Goal: Find specific page/section: Find specific page/section

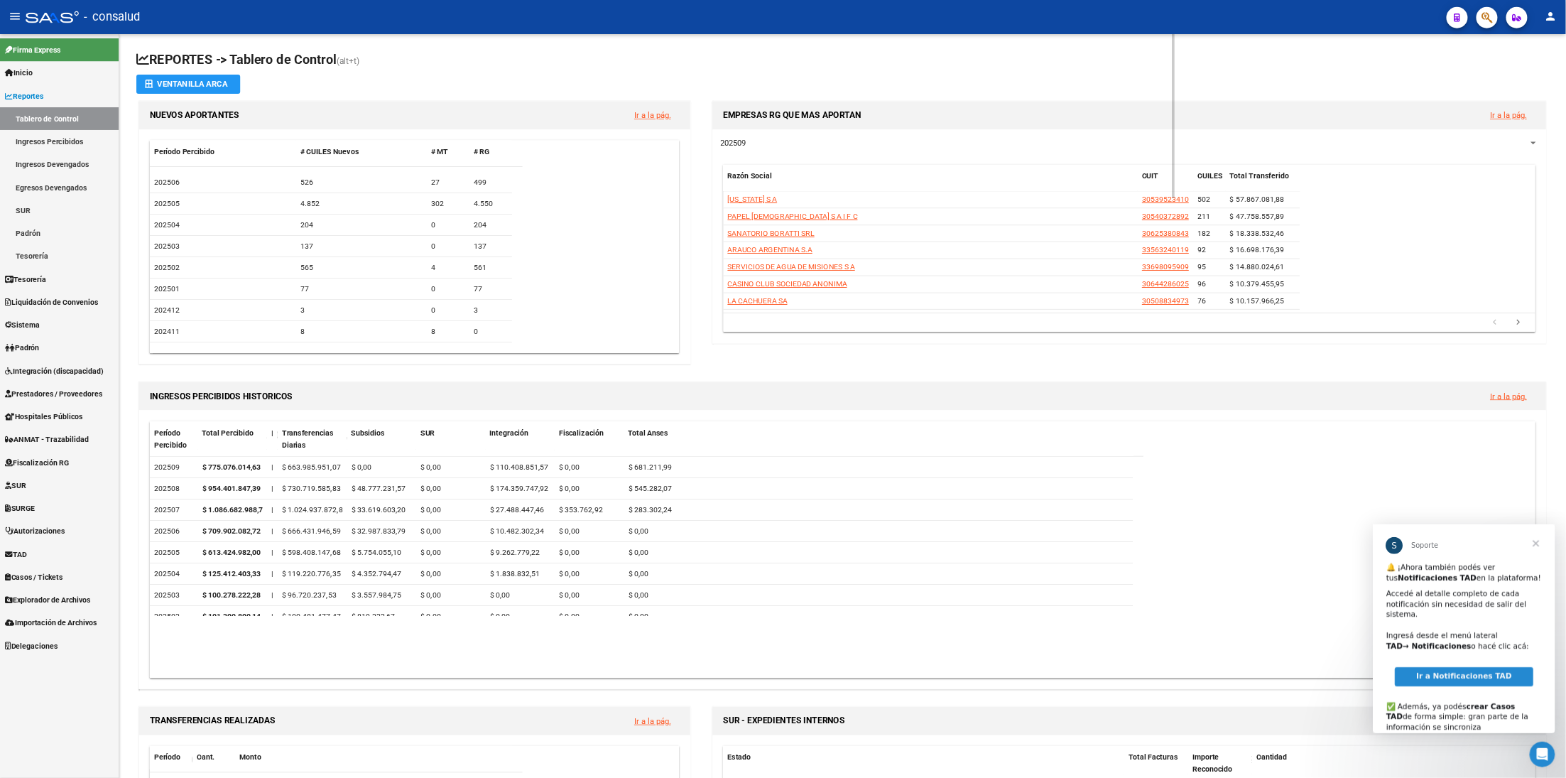
scroll to position [92, 0]
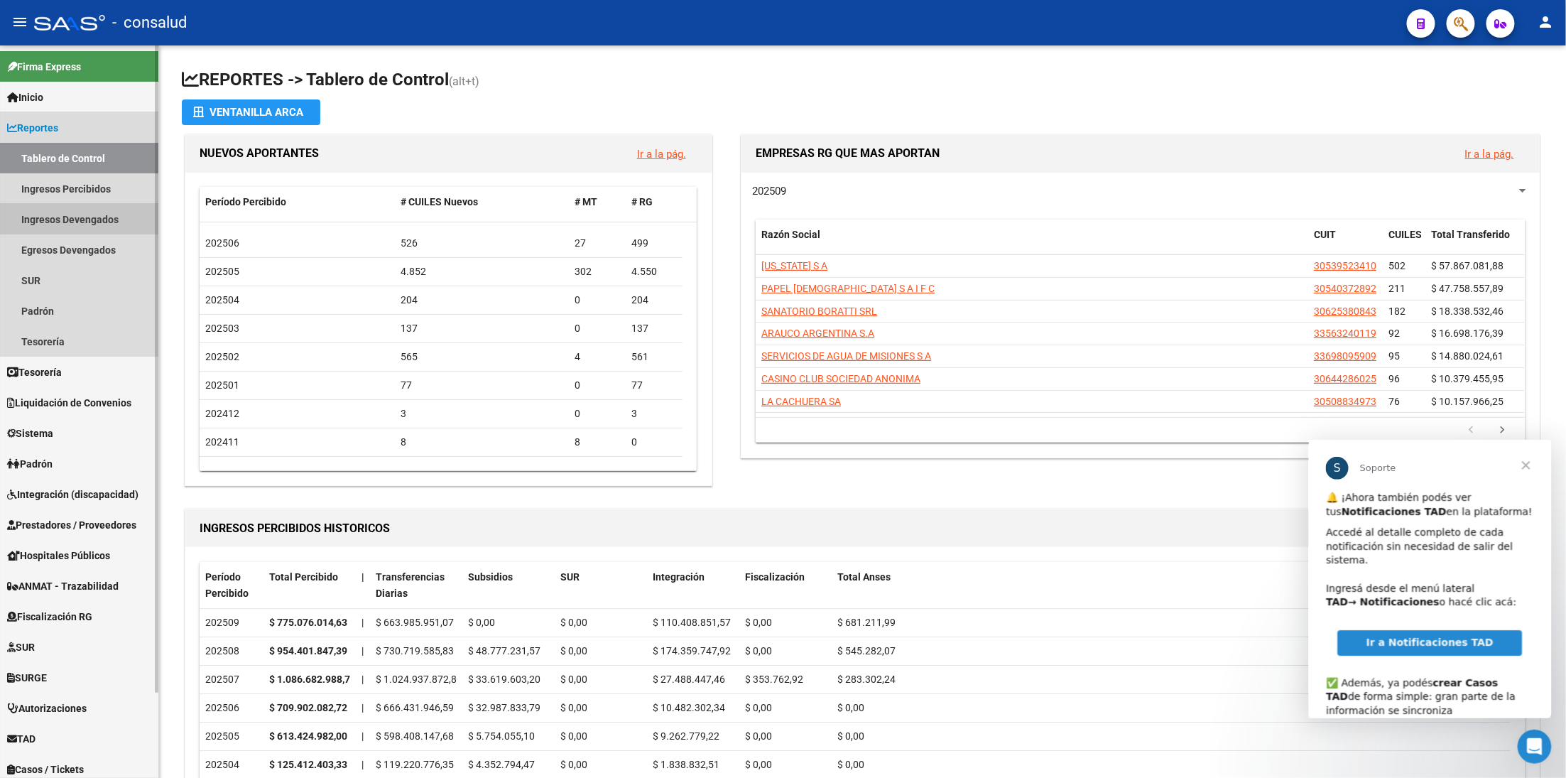
click at [63, 219] on link "Ingresos Devengados" at bounding box center [79, 219] width 158 height 31
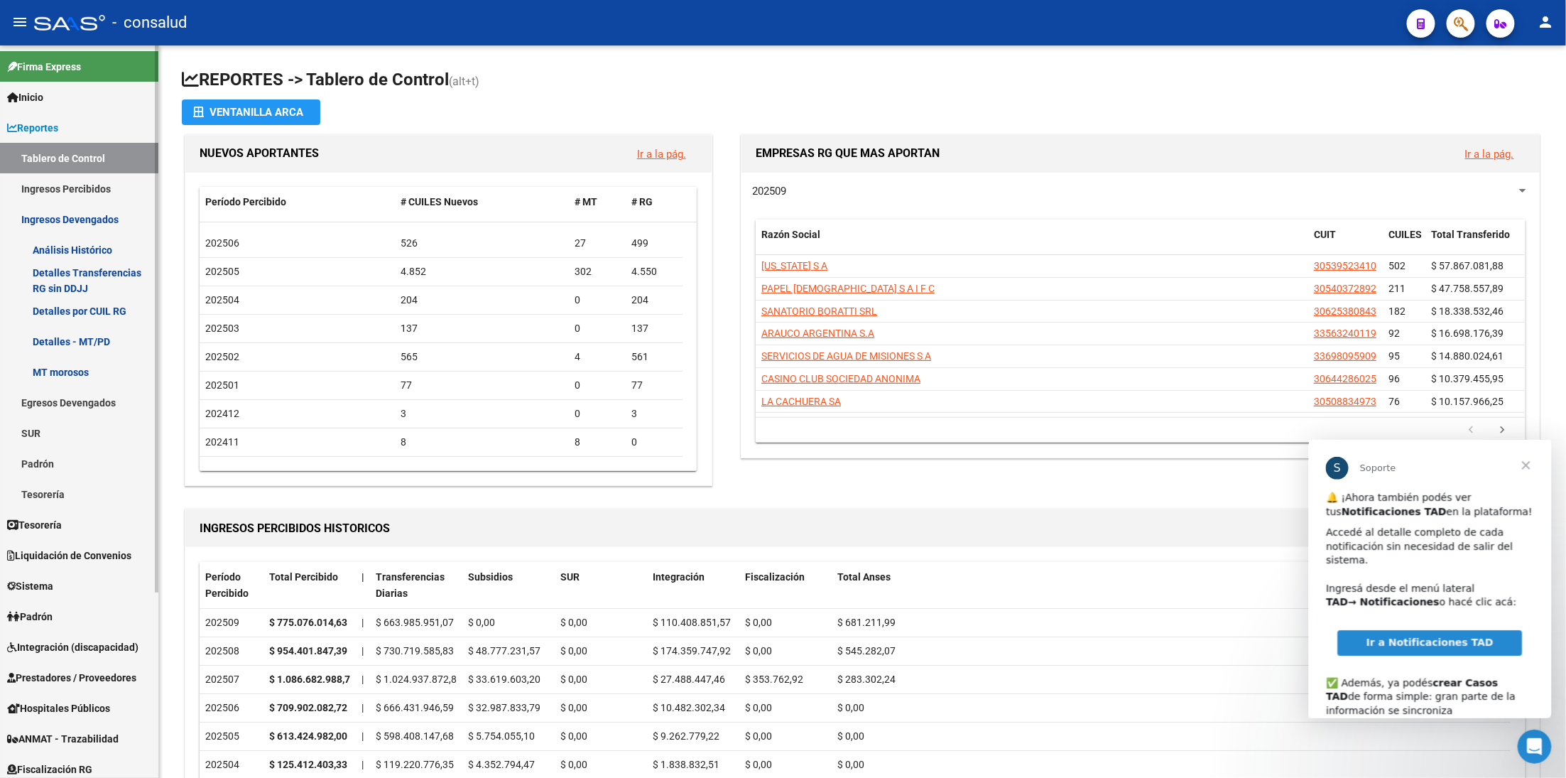
click at [90, 245] on link "Análisis Histórico" at bounding box center [79, 249] width 158 height 31
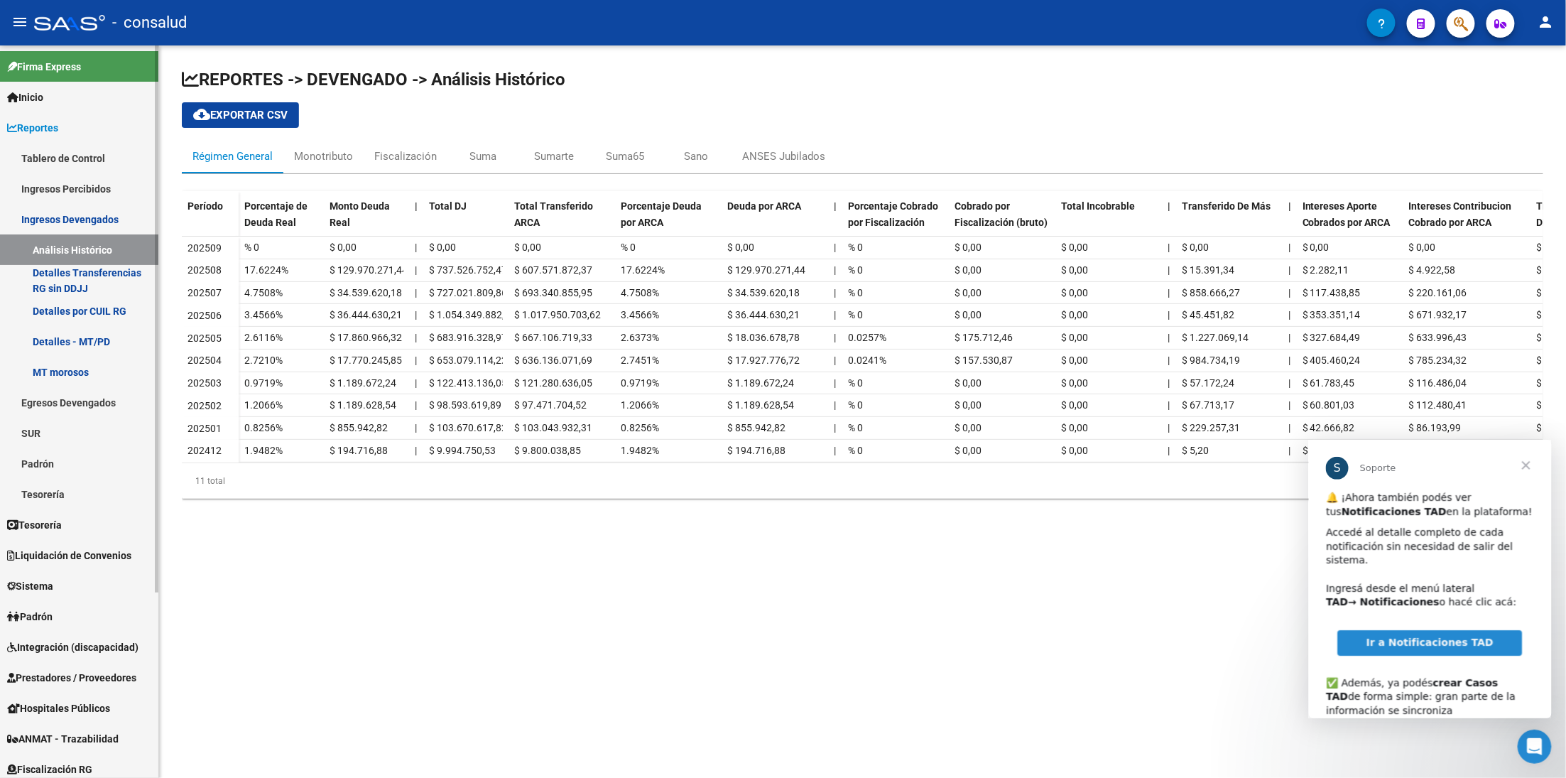
click at [84, 187] on link "Ingresos Percibidos" at bounding box center [79, 188] width 158 height 31
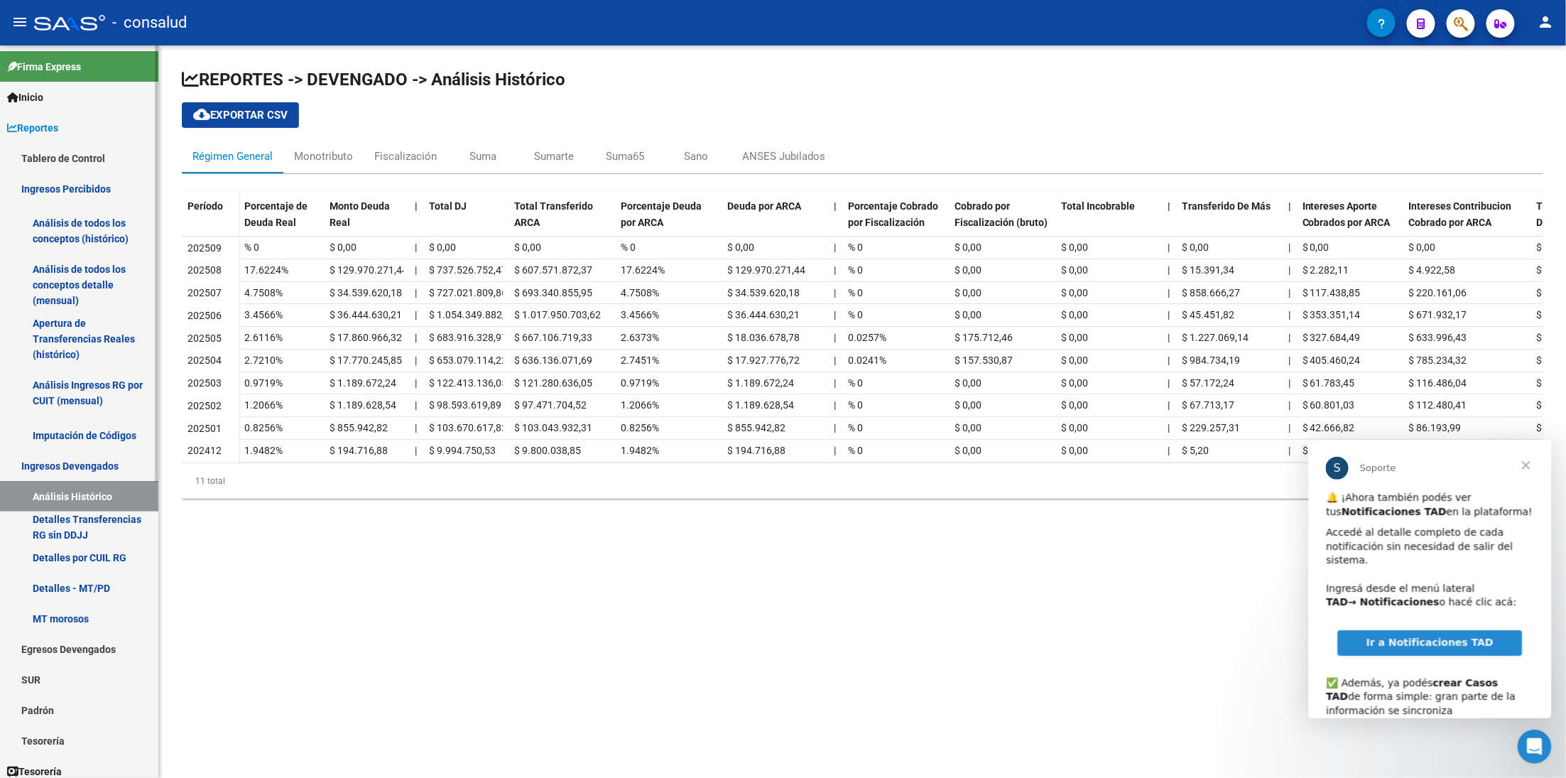
click at [72, 270] on link "Análisis de todos los conceptos detalle (mensual)" at bounding box center [79, 285] width 158 height 54
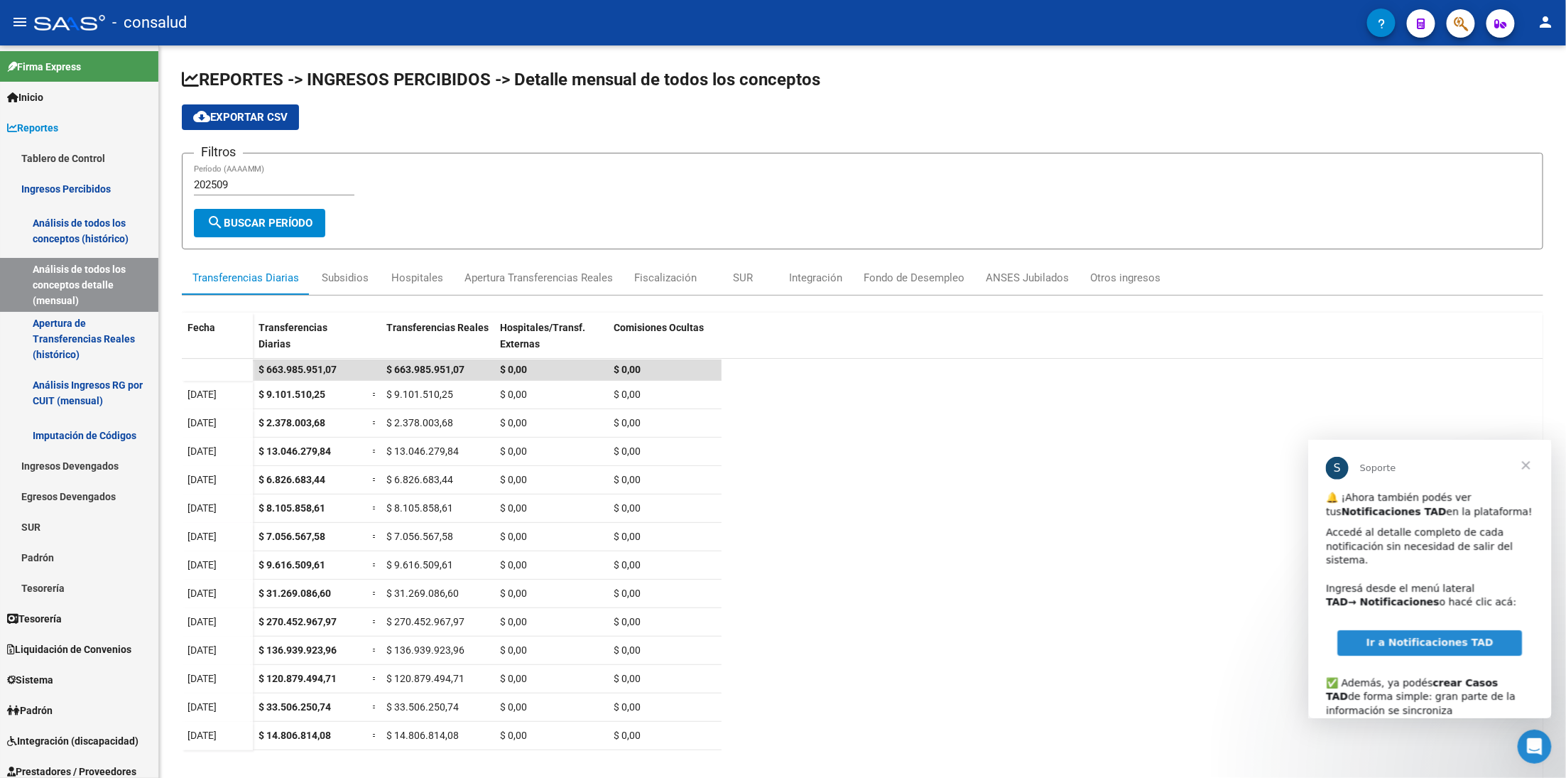
click at [1391, 636] on span "Ir a Notificaciones TAD" at bounding box center [1428, 641] width 127 height 11
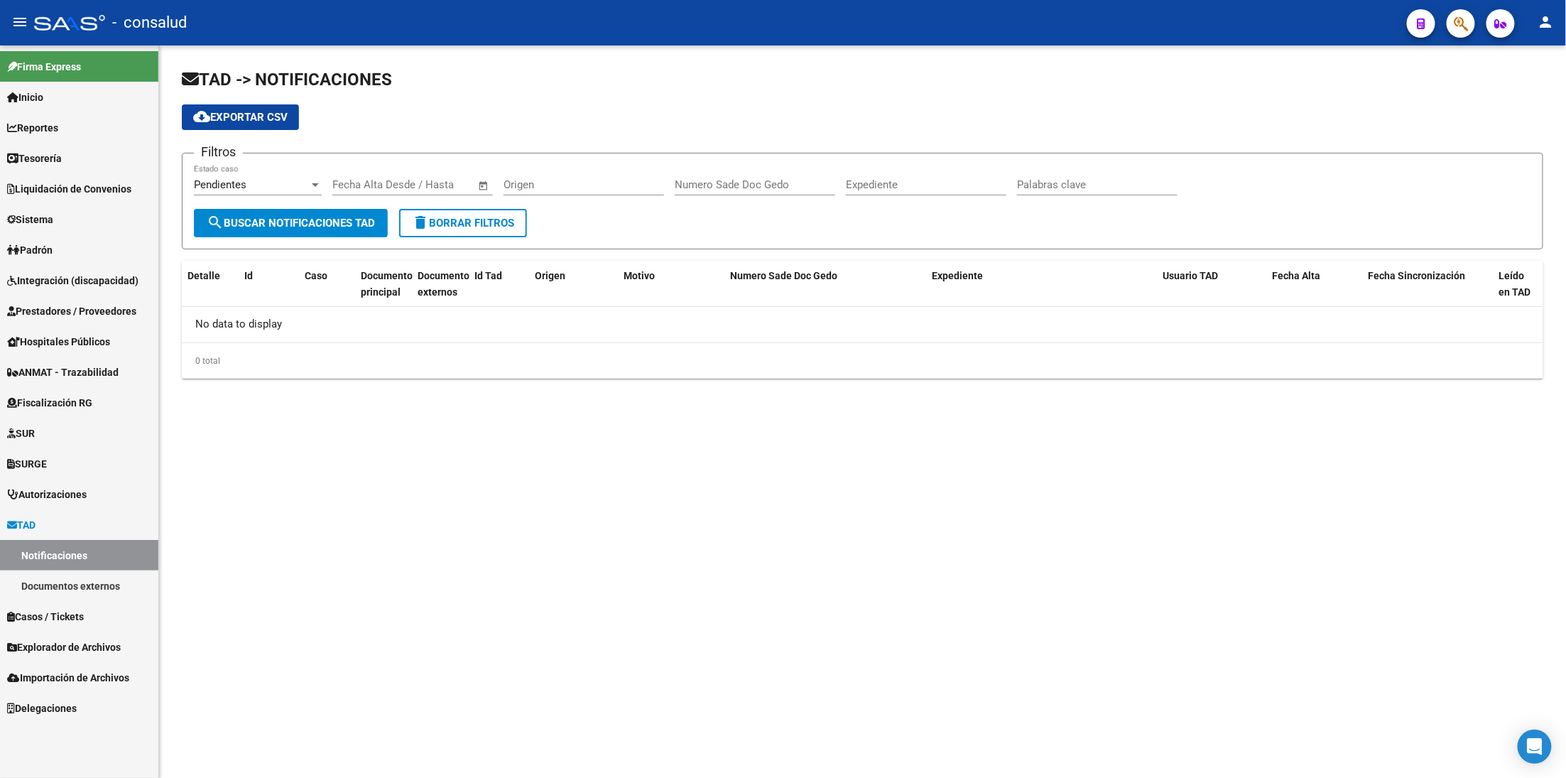
click at [99, 582] on link "Documentos externos" at bounding box center [79, 585] width 158 height 31
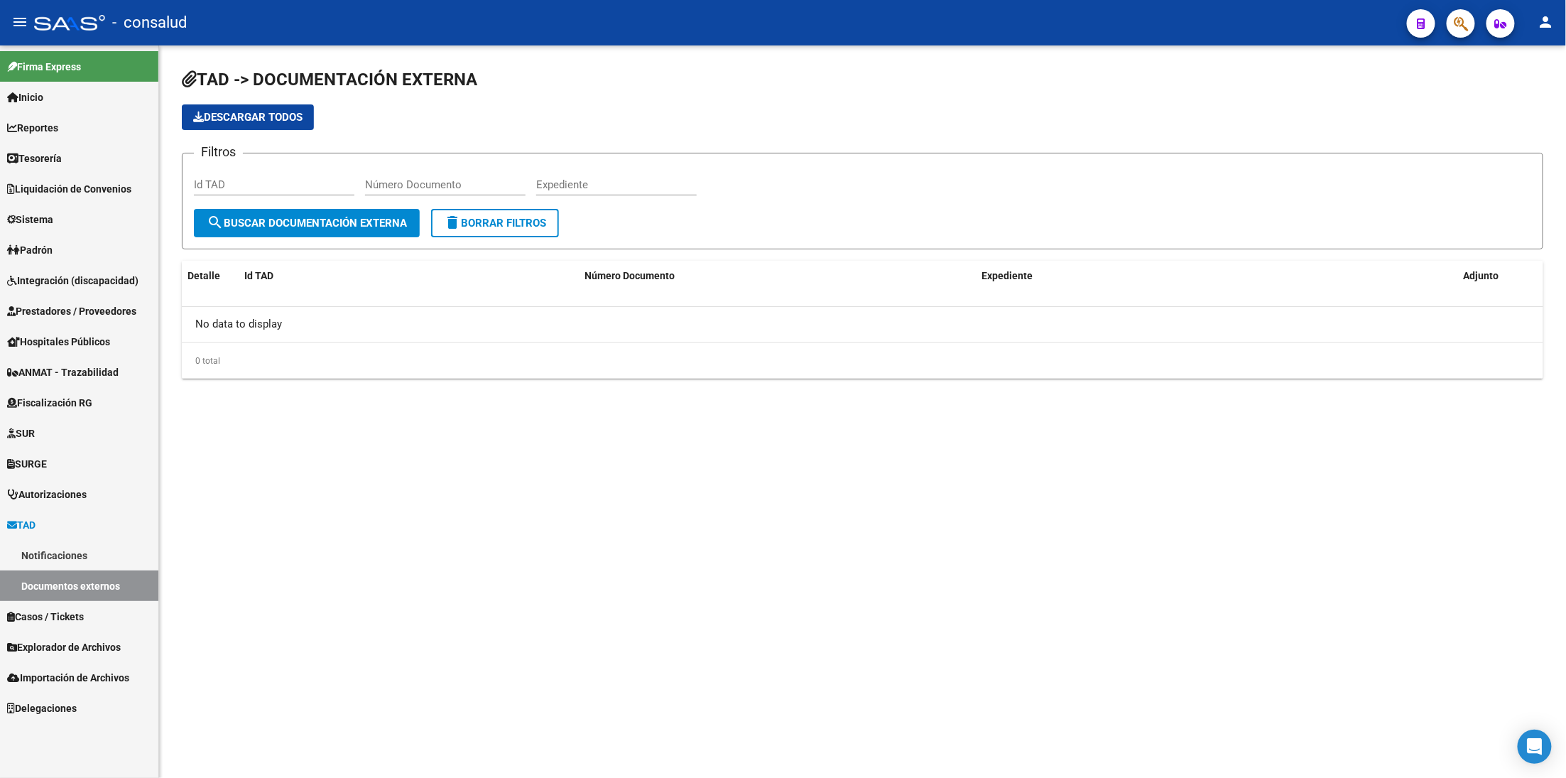
click at [95, 560] on link "Notificaciones" at bounding box center [79, 555] width 158 height 31
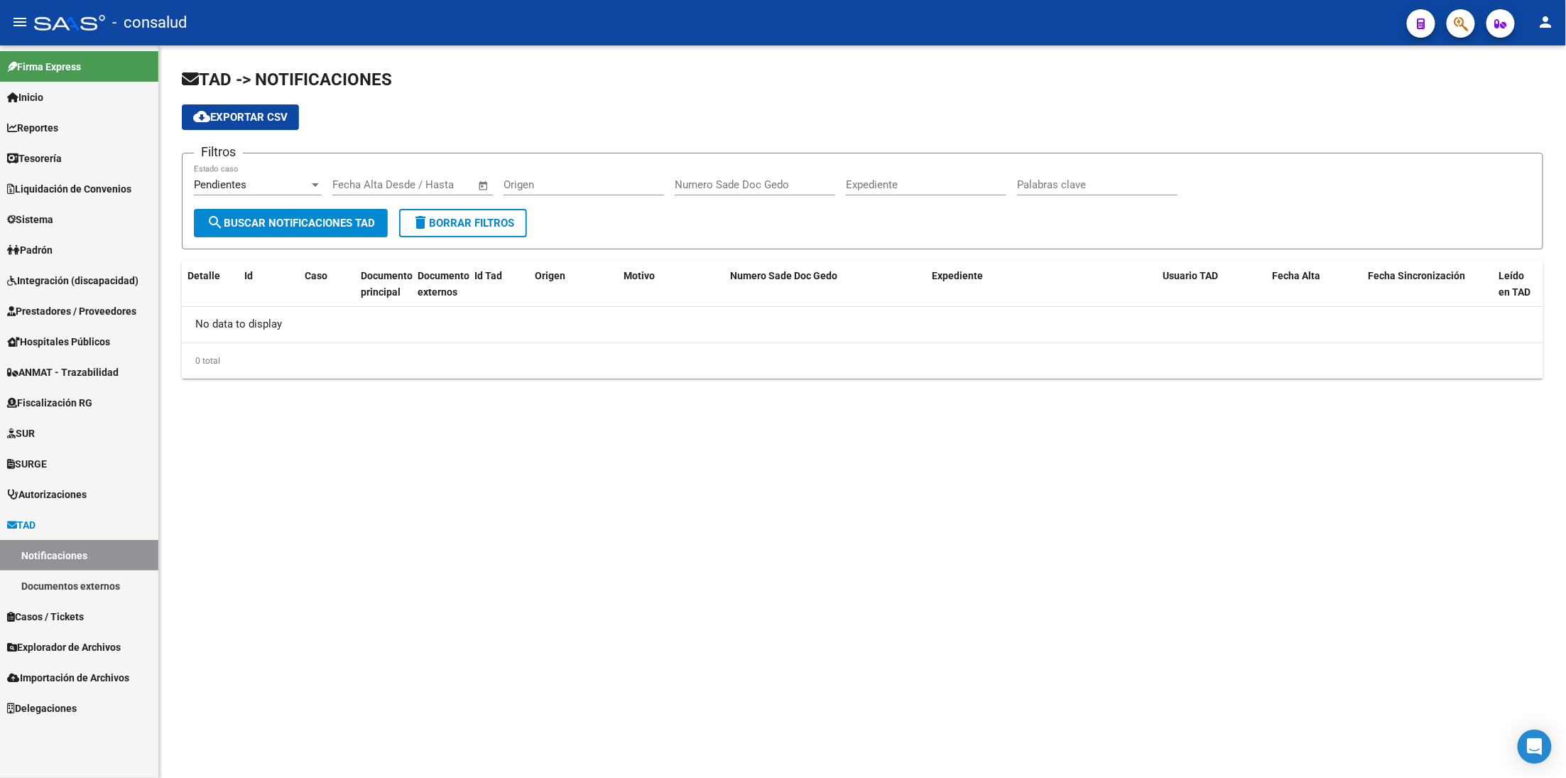
click at [60, 526] on link "TAD" at bounding box center [79, 524] width 158 height 31
click at [59, 521] on link "TAD" at bounding box center [79, 524] width 158 height 31
click at [65, 551] on link "Notificaciones" at bounding box center [79, 555] width 158 height 31
click at [63, 580] on link "Documentos externos" at bounding box center [79, 585] width 158 height 31
